Goal: Task Accomplishment & Management: Complete application form

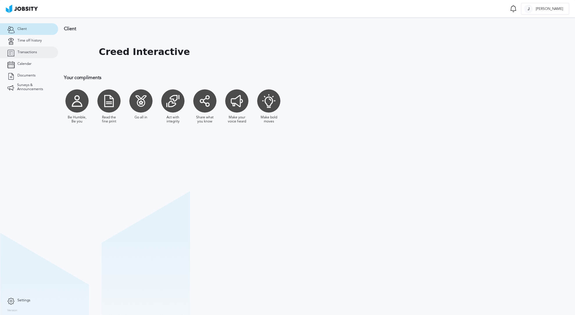
click at [26, 52] on span "Transactions" at bounding box center [26, 52] width 19 height 4
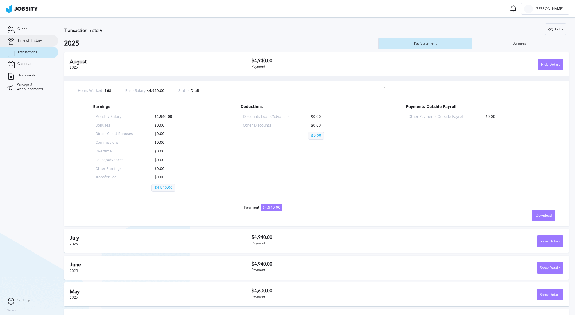
click at [32, 40] on span "Time off history" at bounding box center [29, 41] width 24 height 4
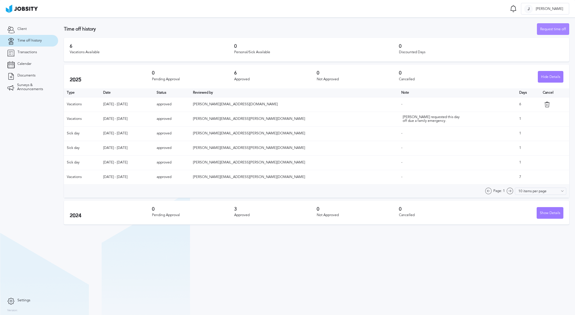
click at [544, 31] on div "Request time off" at bounding box center [553, 30] width 32 height 12
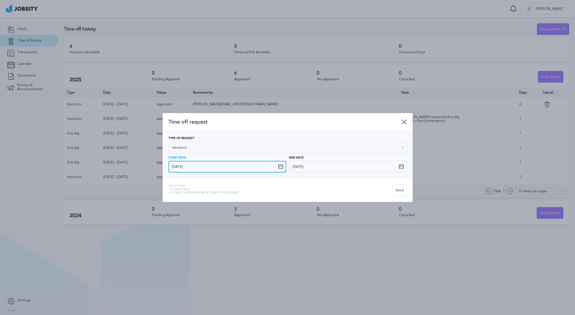
click at [216, 167] on input "[DATE]" at bounding box center [228, 167] width 118 height 12
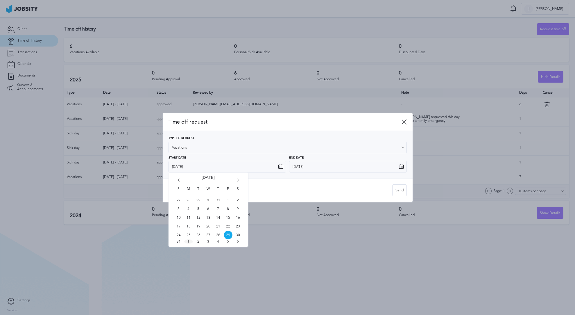
click at [189, 240] on span "1" at bounding box center [188, 241] width 9 height 4
type input "[DATE]"
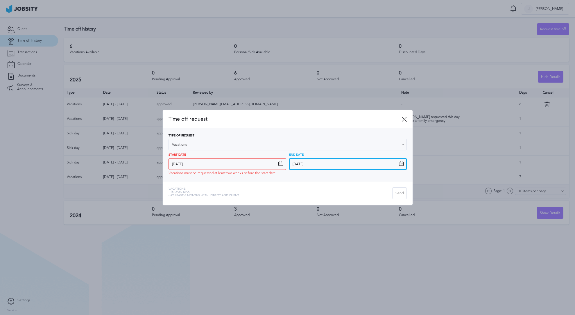
click at [313, 162] on input "[DATE]" at bounding box center [348, 164] width 118 height 12
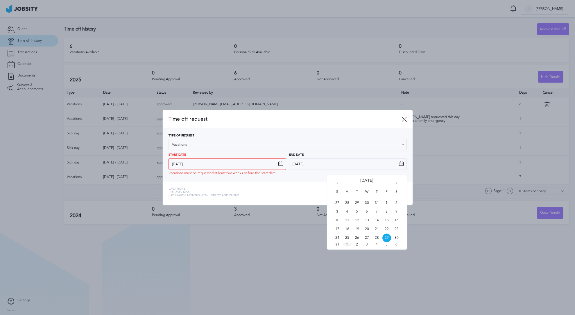
click at [348, 245] on span "1" at bounding box center [347, 244] width 9 height 4
type input "[DATE]"
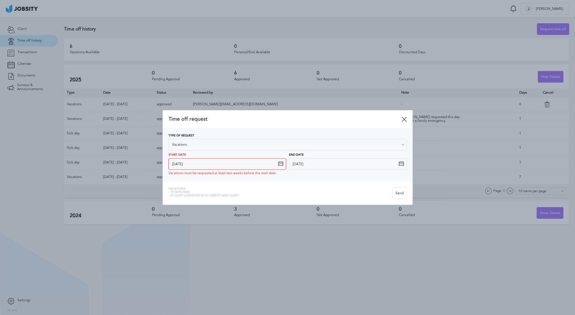
click at [247, 182] on div "Vacations: - 15 days max - At least 6 months with jobsity and client Send" at bounding box center [288, 193] width 250 height 24
drag, startPoint x: 221, startPoint y: 175, endPoint x: 279, endPoint y: 177, distance: 57.9
click at [279, 177] on div "Type of Request Vacations Vacations Personal day Sick day PTO Maternity / Pater…" at bounding box center [288, 154] width 250 height 53
click at [208, 128] on div "Type of Request Vacations Vacations Personal day Sick day PTO Maternity / Pater…" at bounding box center [288, 154] width 250 height 53
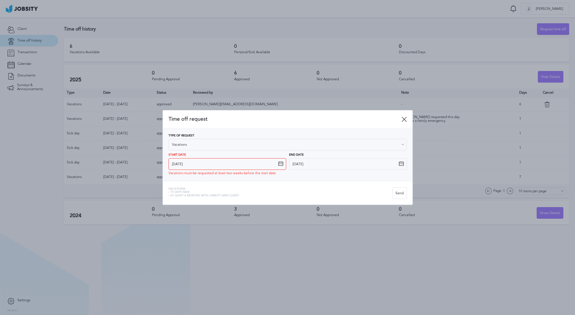
click at [407, 119] on div "Time off request" at bounding box center [288, 119] width 250 height 18
click at [404, 118] on icon at bounding box center [404, 119] width 5 height 5
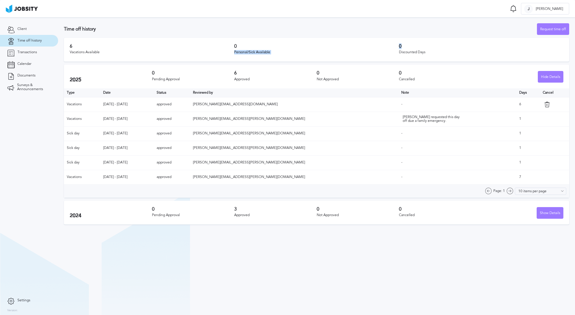
drag, startPoint x: 397, startPoint y: 45, endPoint x: 404, endPoint y: 33, distance: 14.6
click at [406, 47] on div "6 Vacations Available 0 Personal/Sick Available 0 Discounted Days" at bounding box center [316, 50] width 505 height 24
click at [405, 29] on h3 "Time off history" at bounding box center [300, 28] width 473 height 5
